Goal: Task Accomplishment & Management: Complete application form

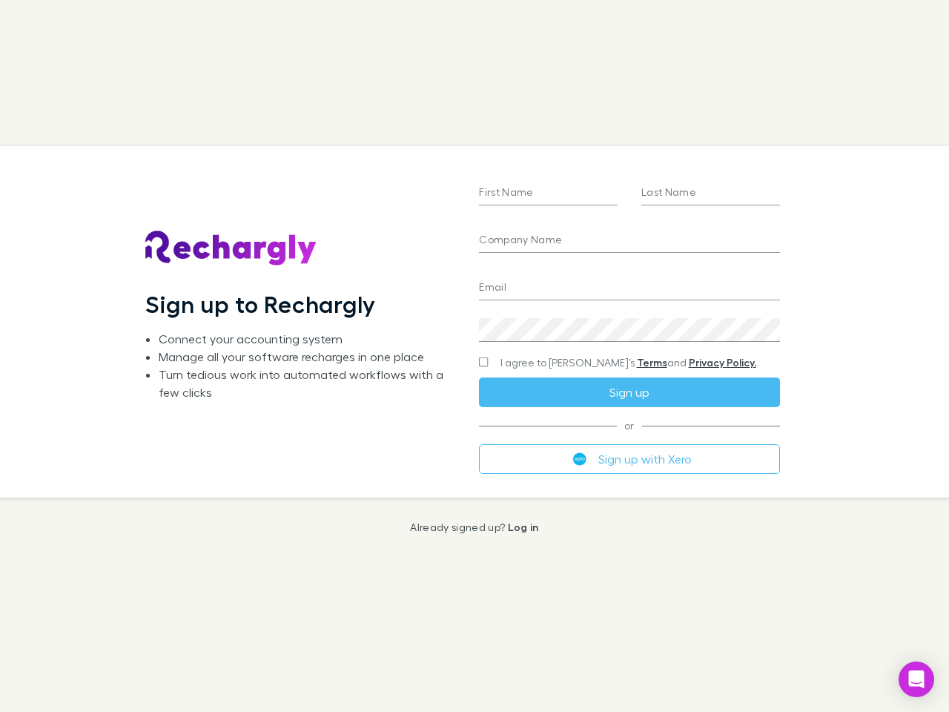
click at [475, 356] on div "First Name Last Name Company Name Email Create a password I agree to Rechargly’…" at bounding box center [629, 321] width 324 height 351
click at [548, 194] on input "First Name" at bounding box center [548, 194] width 139 height 24
click at [710, 194] on input "Last Name" at bounding box center [710, 194] width 139 height 24
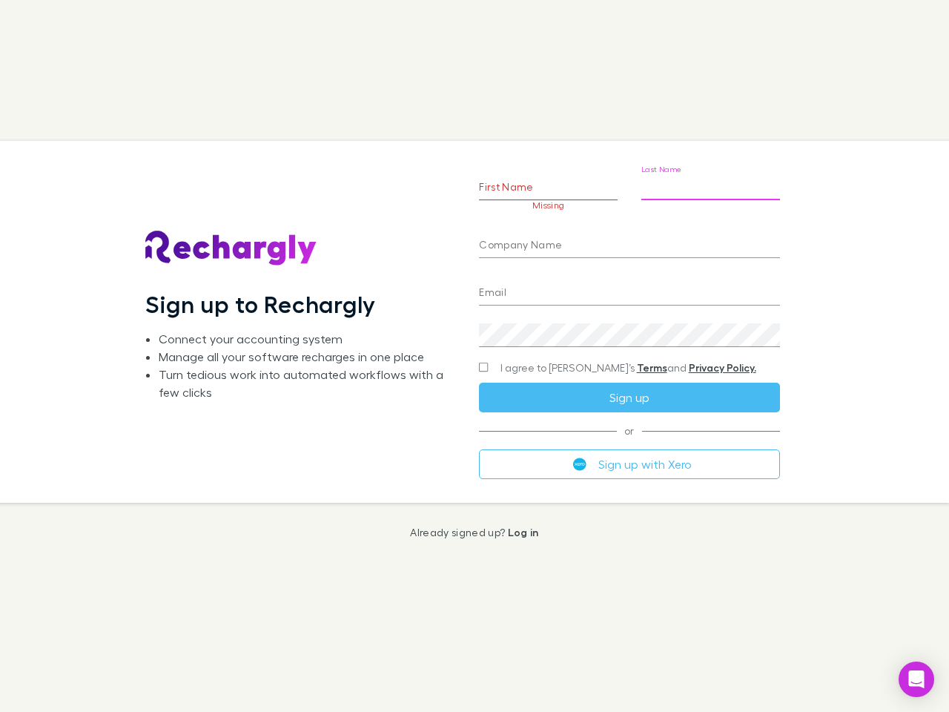
click at [629, 241] on input "Company Name" at bounding box center [629, 246] width 300 height 24
click at [629, 288] on input "Email" at bounding box center [629, 294] width 300 height 24
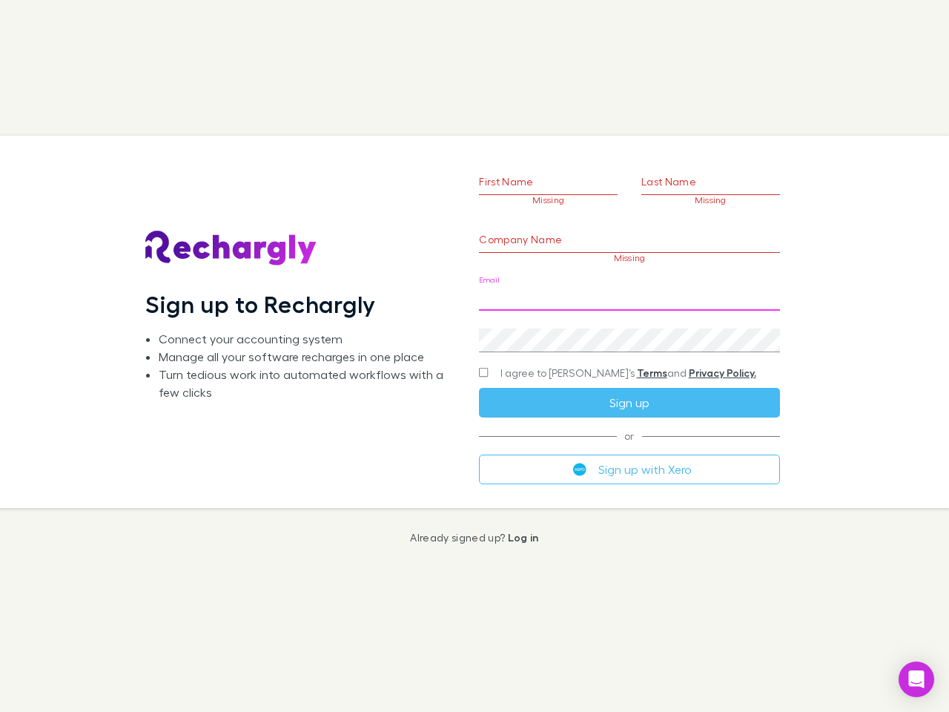
click at [629, 330] on div "Create a password" at bounding box center [629, 335] width 300 height 36
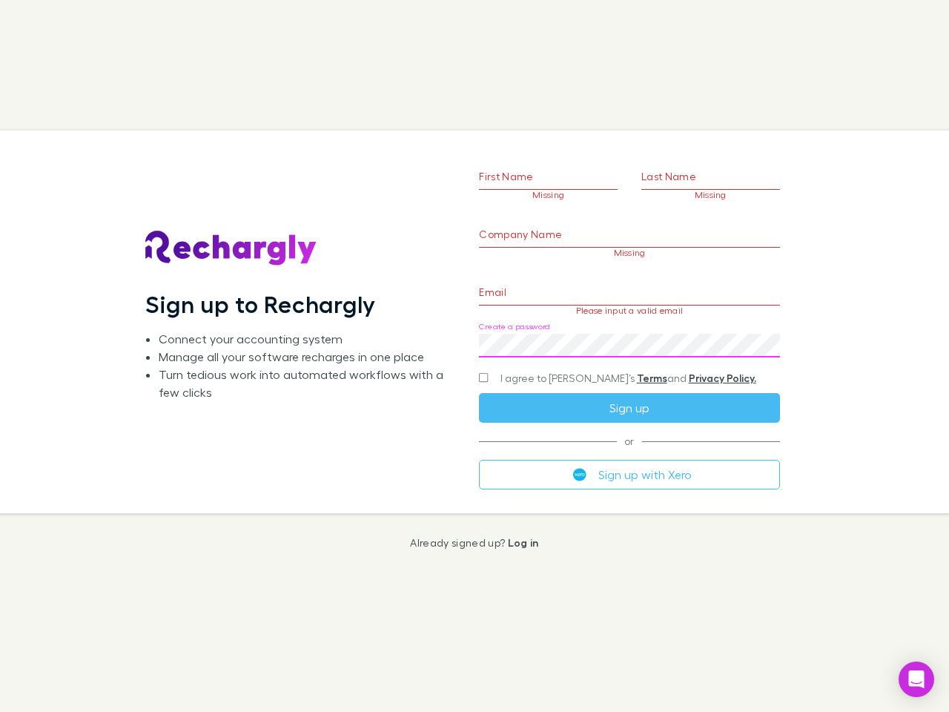
click at [600, 363] on form "First Name Missing Last Name Missing Company Name Missing Email Please input a …" at bounding box center [629, 304] width 300 height 370
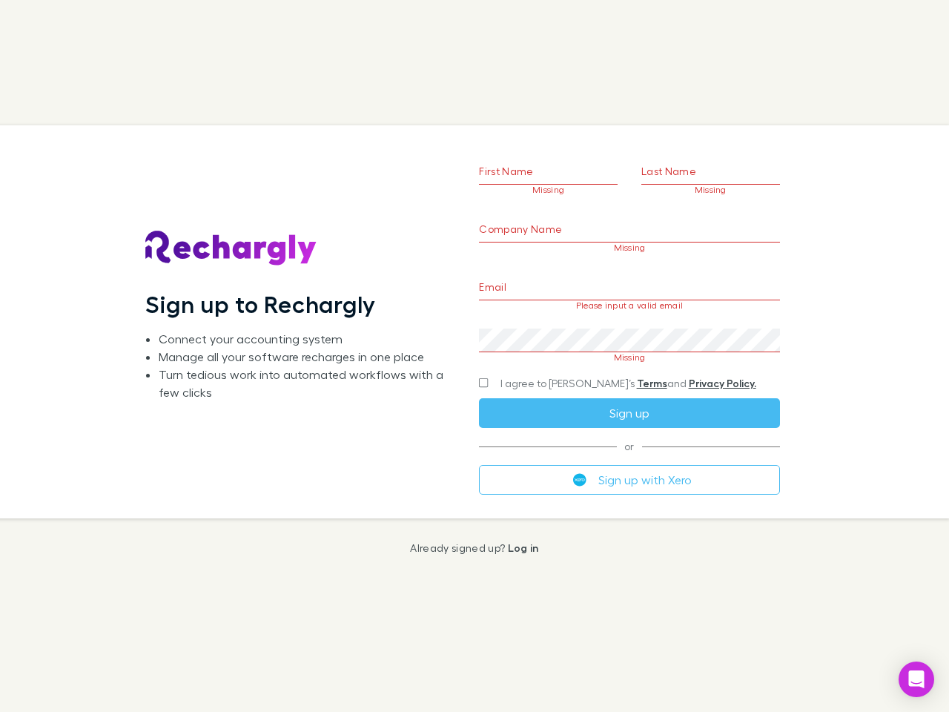
click at [629, 392] on div "I agree to [PERSON_NAME]’s Terms and Privacy Policy." at bounding box center [629, 383] width 300 height 18
click at [629, 459] on form "First Name Missing Last Name Missing Company Name Missing Email Please input a …" at bounding box center [629, 303] width 300 height 380
